Goal: Information Seeking & Learning: Understand process/instructions

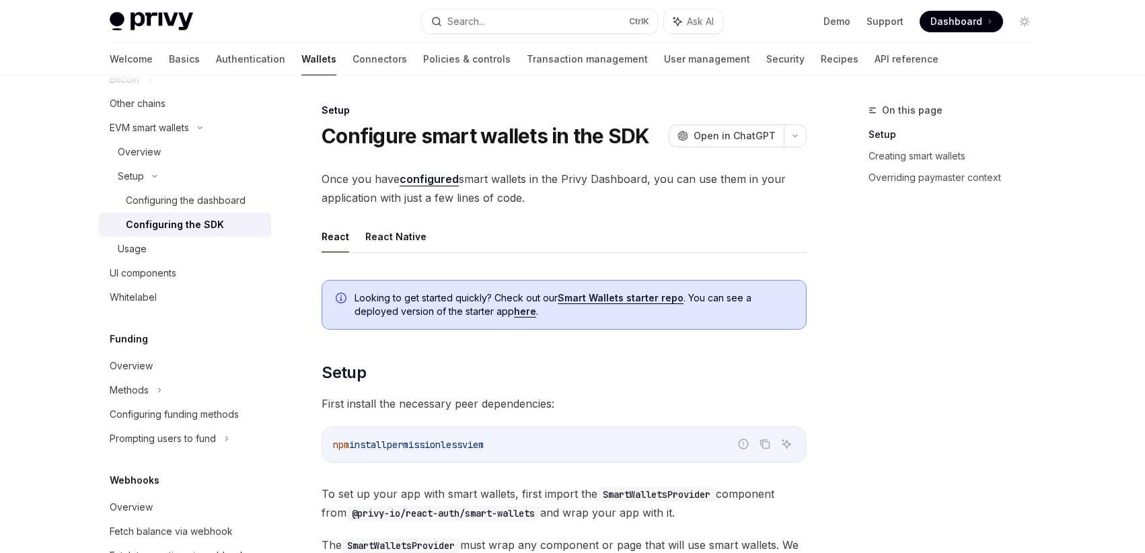
scroll to position [248, 0]
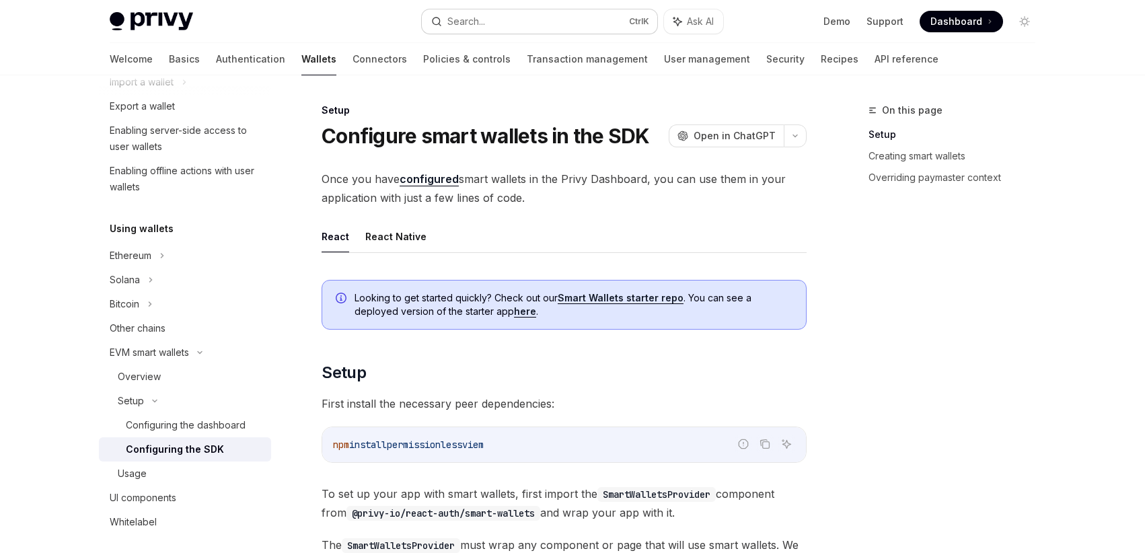
click at [500, 26] on button "Search... Ctrl K" at bounding box center [539, 21] width 235 height 24
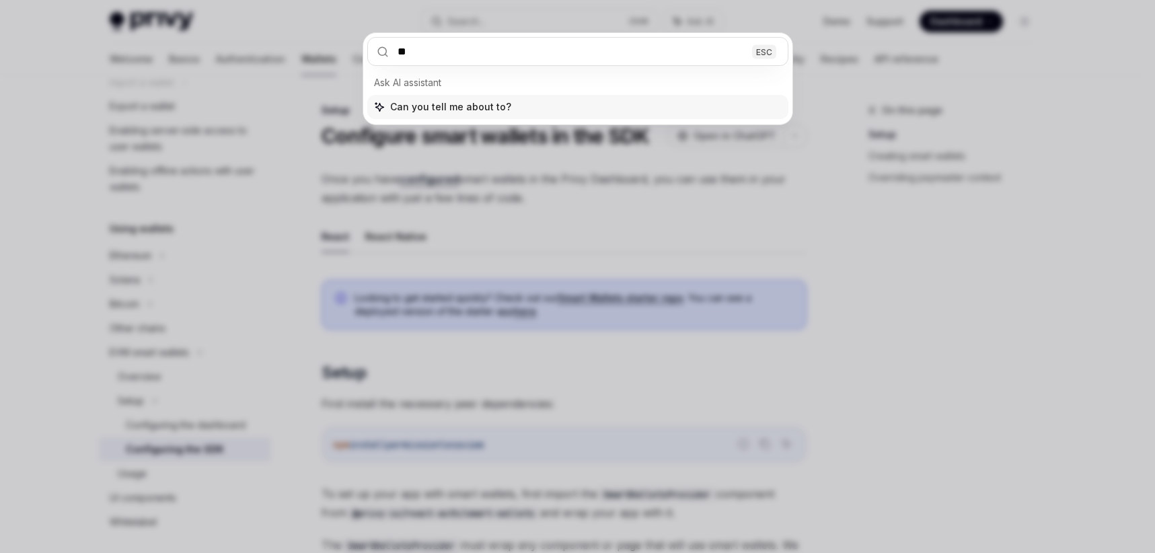
type input "*"
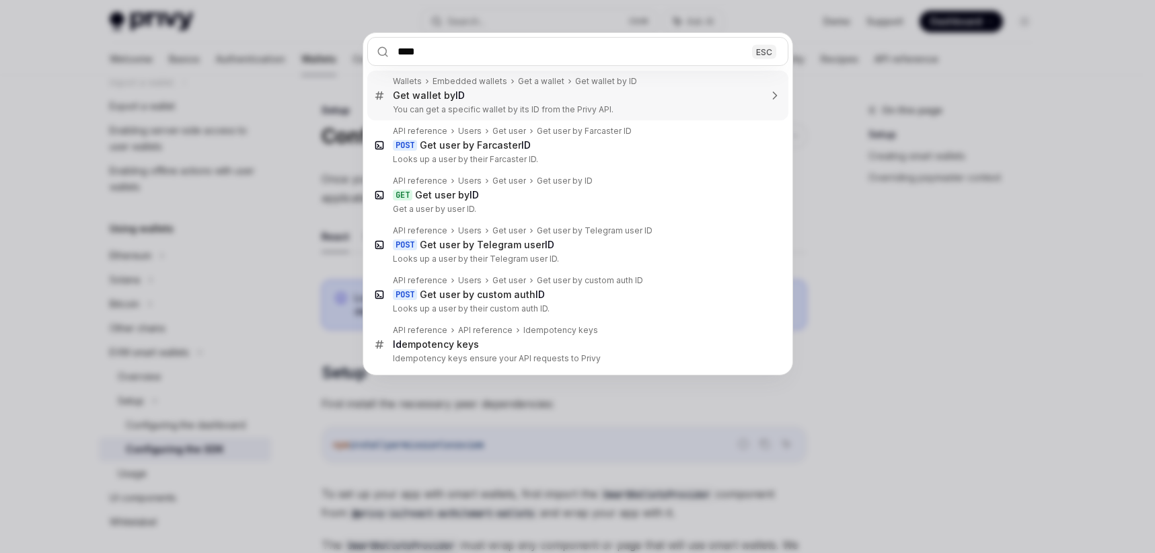
type input "*****"
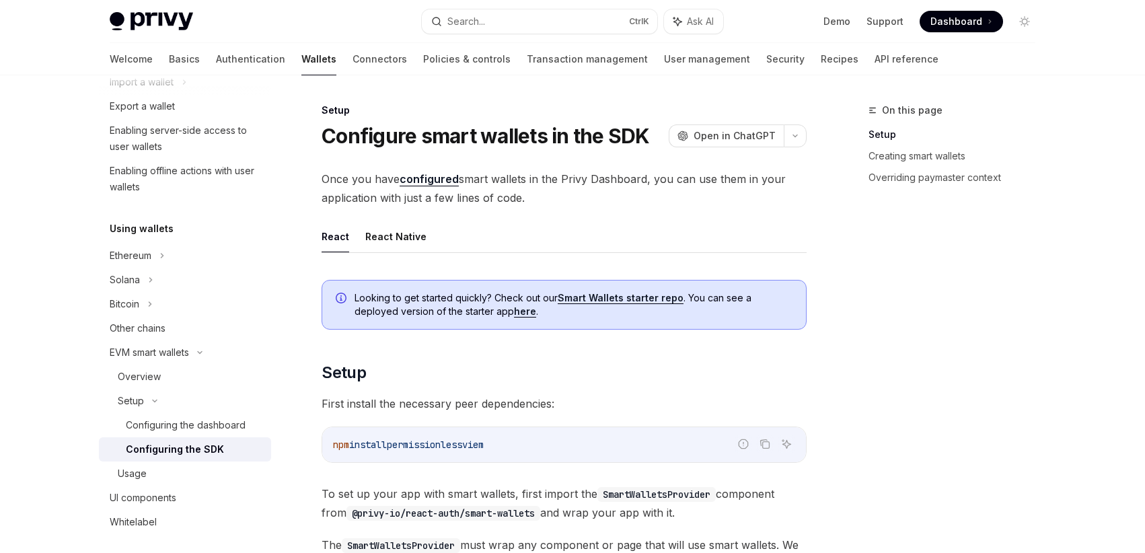
type textarea "*"
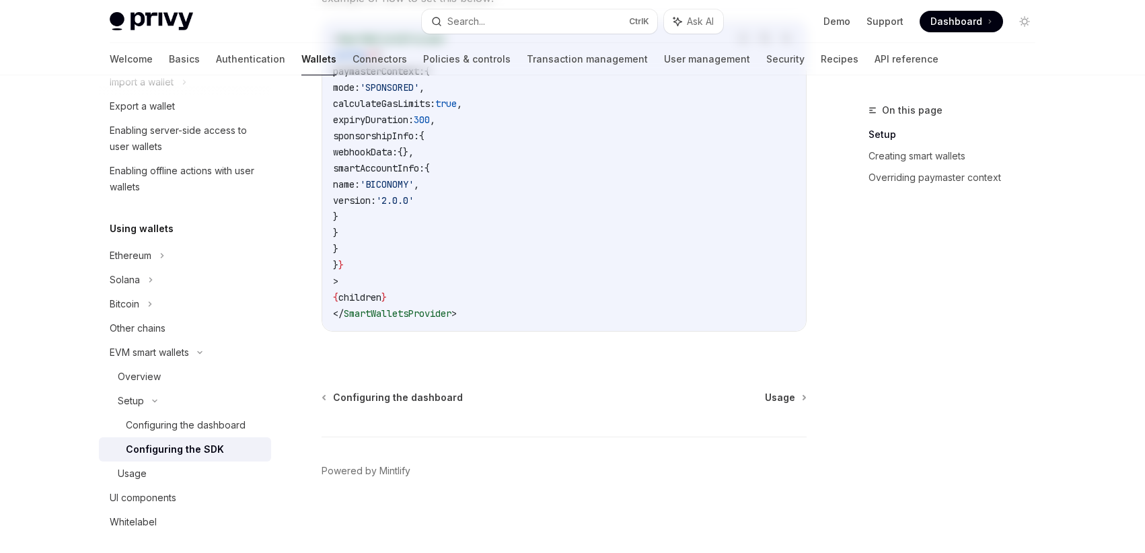
scroll to position [225, 0]
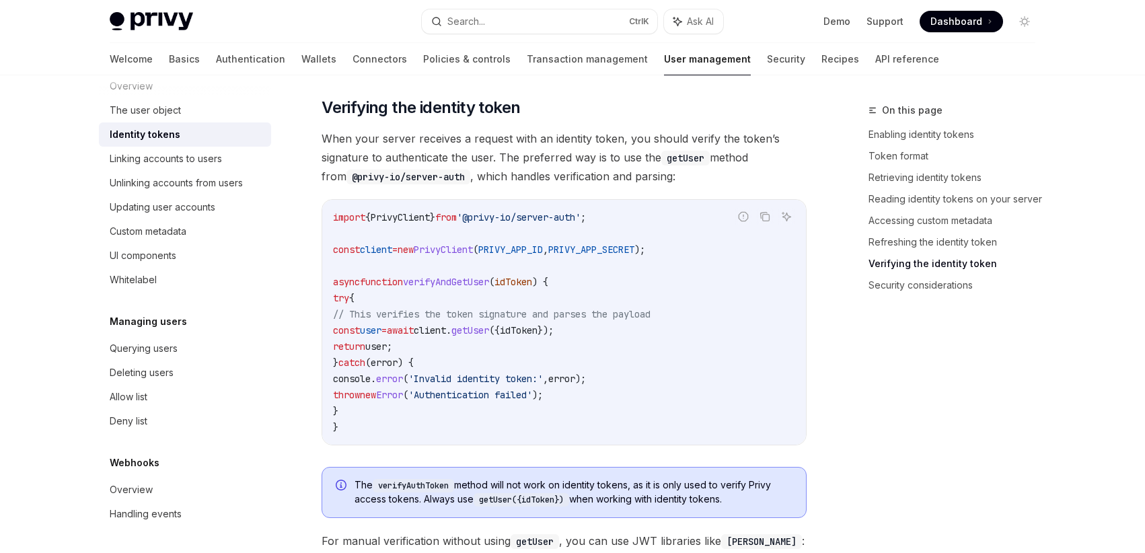
click at [647, 297] on code "import { PrivyClient } from '@privy-io/server-auth' ; const client = new PrivyC…" at bounding box center [564, 322] width 462 height 226
click at [489, 336] on span "getUser" at bounding box center [470, 330] width 38 height 12
copy span "getUser"
click at [551, 138] on span "When your server receives a request with an identity token, you should verify t…" at bounding box center [563, 157] width 485 height 56
